Goal: Transaction & Acquisition: Purchase product/service

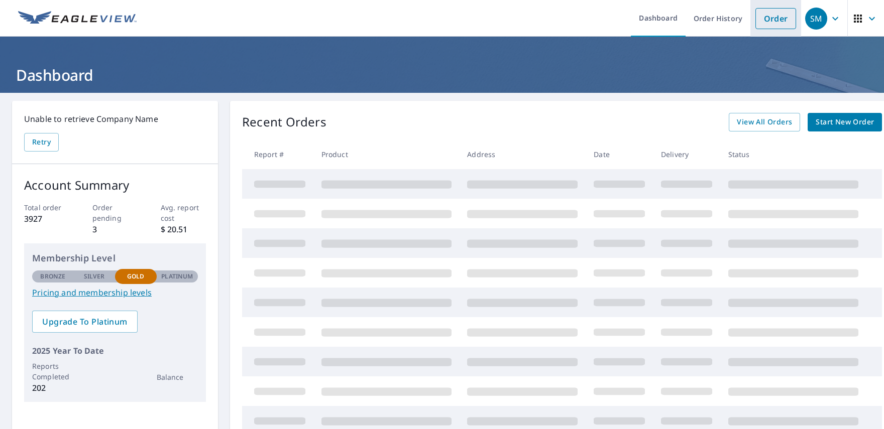
click at [775, 28] on link "Order" at bounding box center [775, 18] width 41 height 21
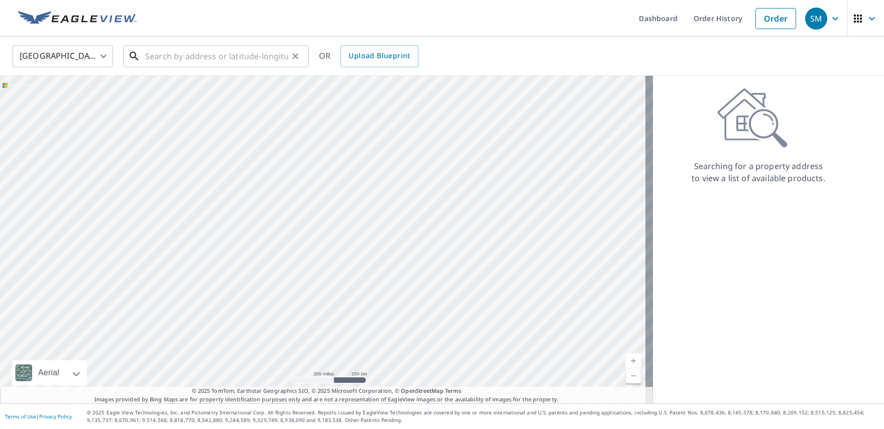
click at [240, 56] on input "text" at bounding box center [216, 56] width 143 height 28
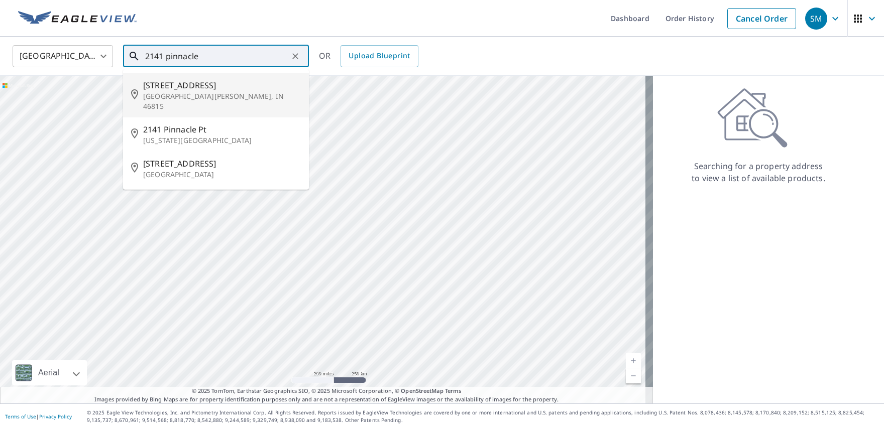
click at [204, 88] on span "[STREET_ADDRESS]" at bounding box center [222, 85] width 158 height 12
type input "[STREET_ADDRESS][PERSON_NAME]"
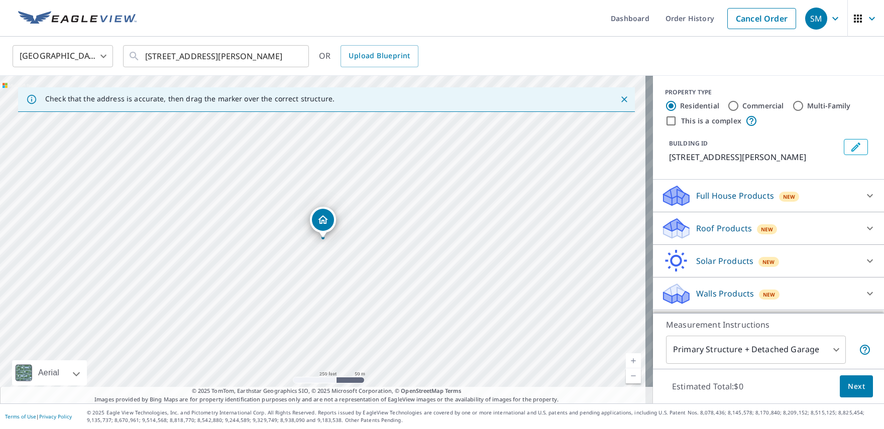
click at [729, 234] on p "Roof Products" at bounding box center [724, 228] width 56 height 12
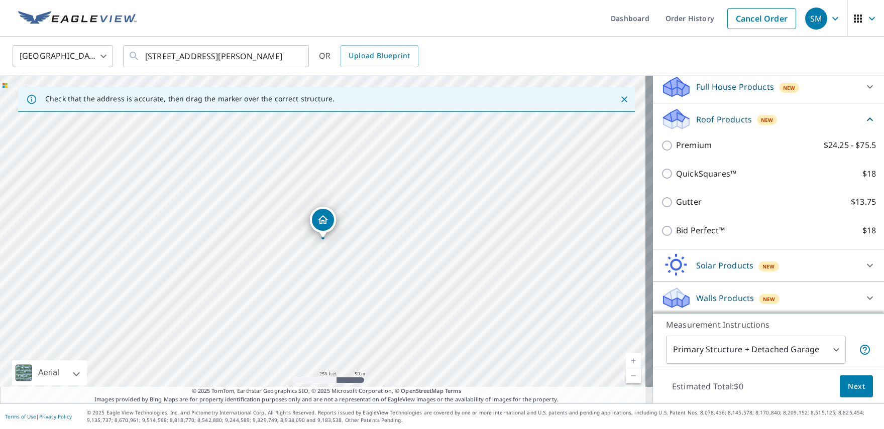
scroll to position [110, 0]
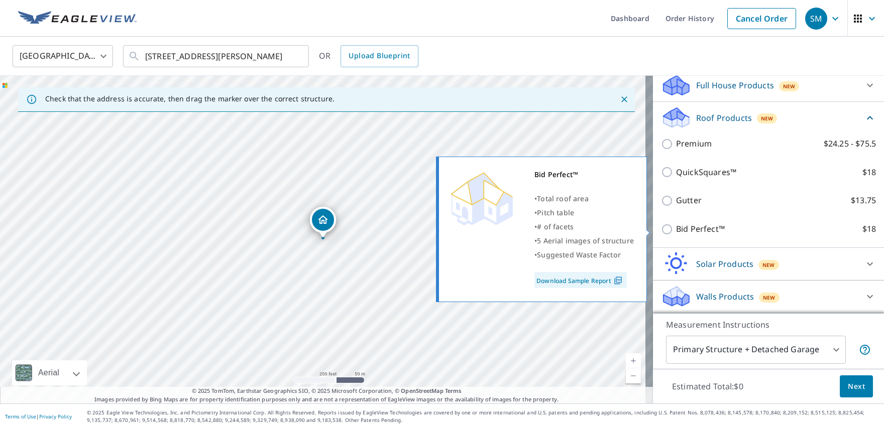
click at [696, 225] on p "Bid Perfect™" at bounding box center [700, 229] width 49 height 13
click at [676, 225] on input "Bid Perfect™ $18" at bounding box center [668, 229] width 15 height 12
checkbox input "true"
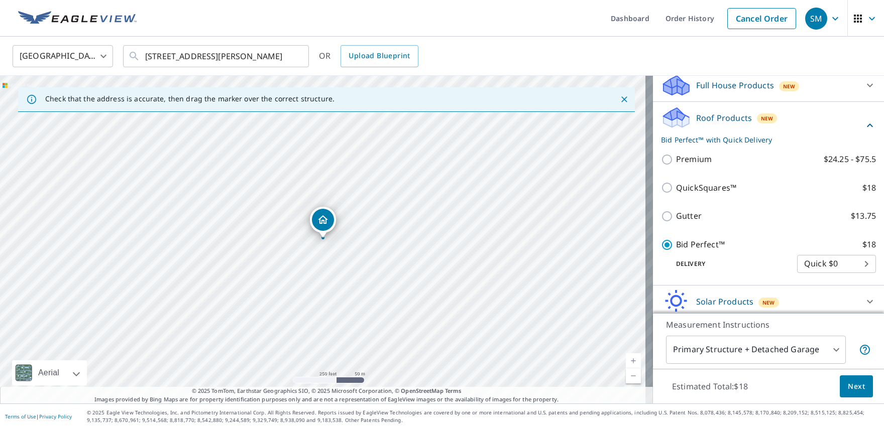
click at [856, 386] on span "Next" at bounding box center [856, 387] width 17 height 13
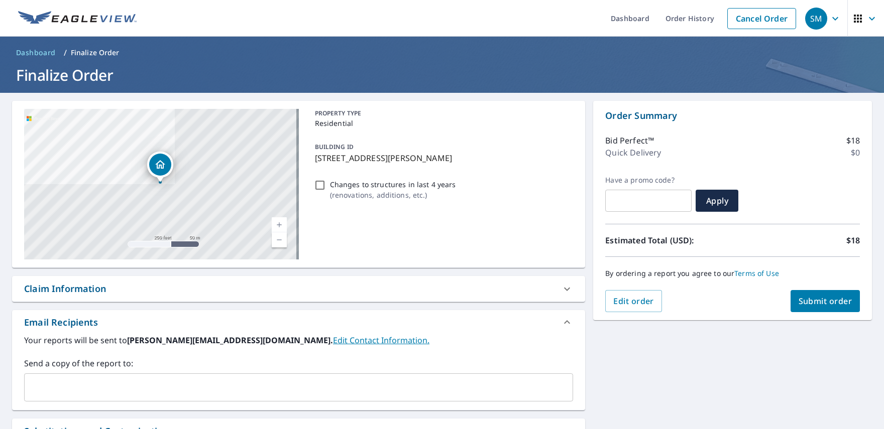
click at [829, 296] on span "Submit order" at bounding box center [826, 301] width 54 height 11
checkbox input "true"
